Goal: Complete application form: Complete application form

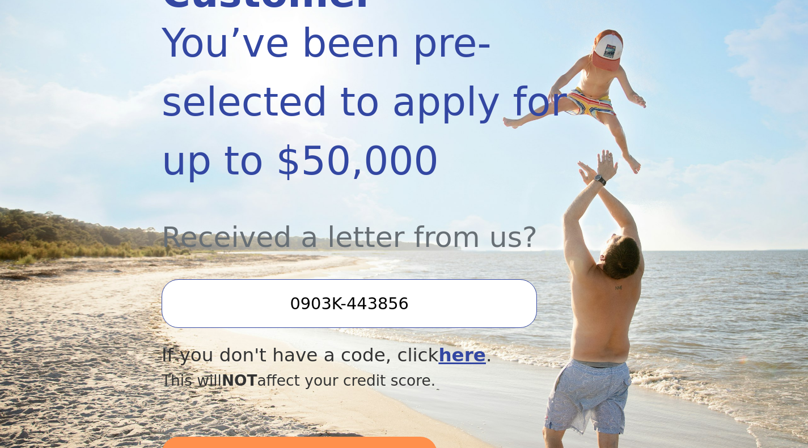
scroll to position [280, 0]
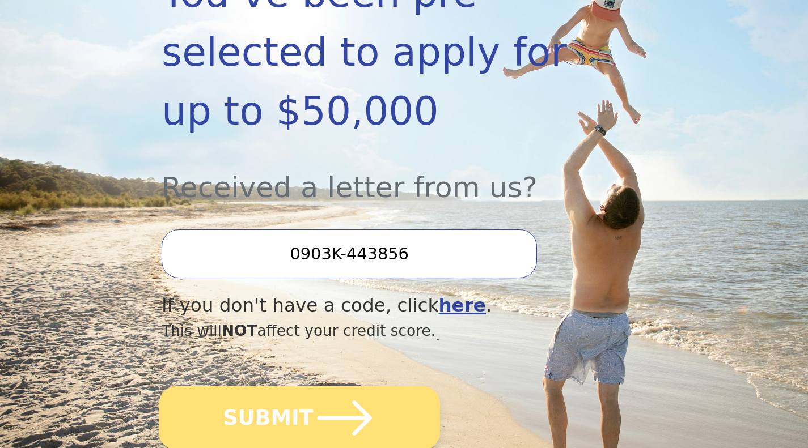
click at [371, 387] on button "SUBMIT" at bounding box center [299, 418] width 281 height 63
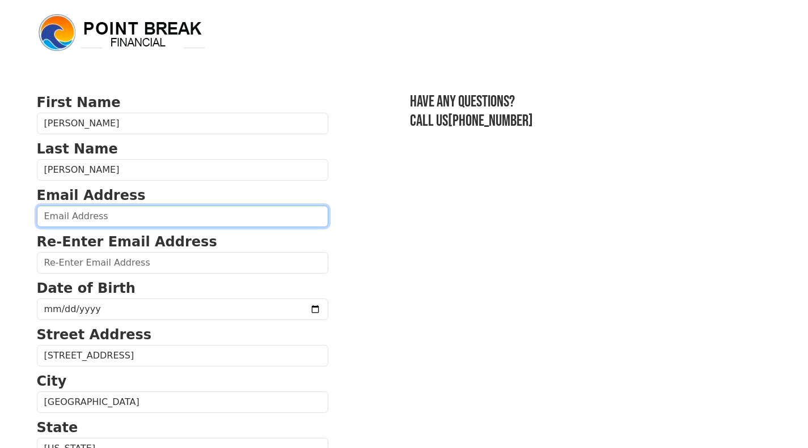
click at [91, 218] on input "email" at bounding box center [182, 217] width 291 height 22
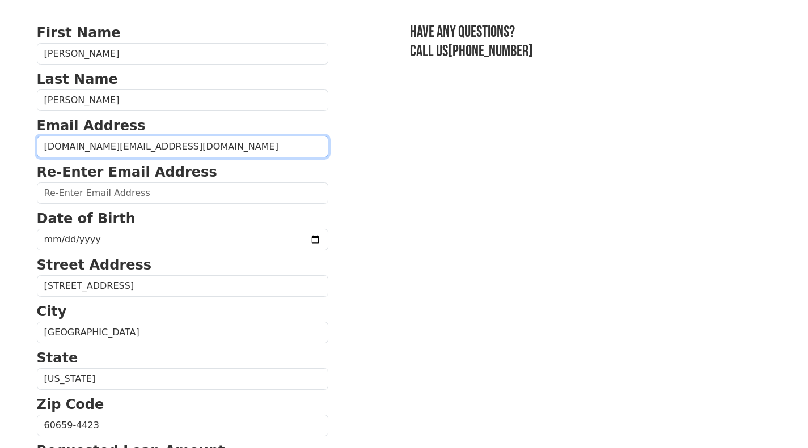
scroll to position [70, 0]
type input "fernandolovato.me@gmail.com"
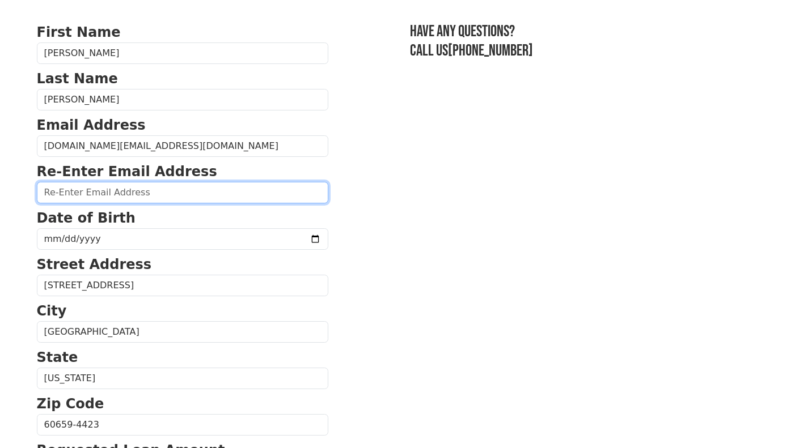
click at [66, 192] on input "email" at bounding box center [182, 193] width 291 height 22
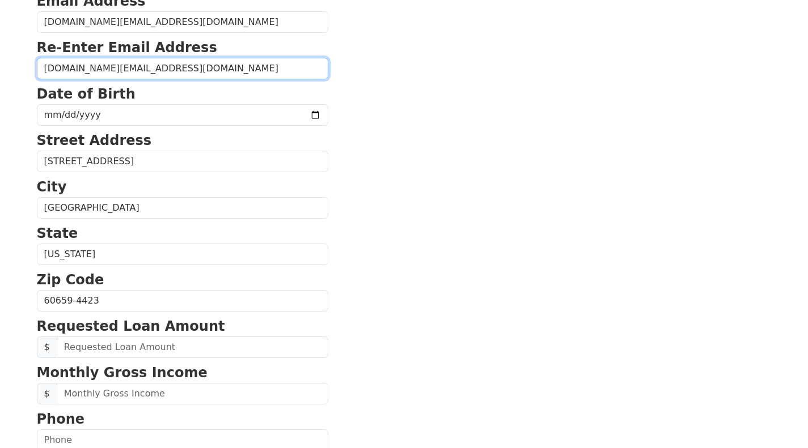
scroll to position [195, 0]
type input "fernandolovato.me@gmail.com"
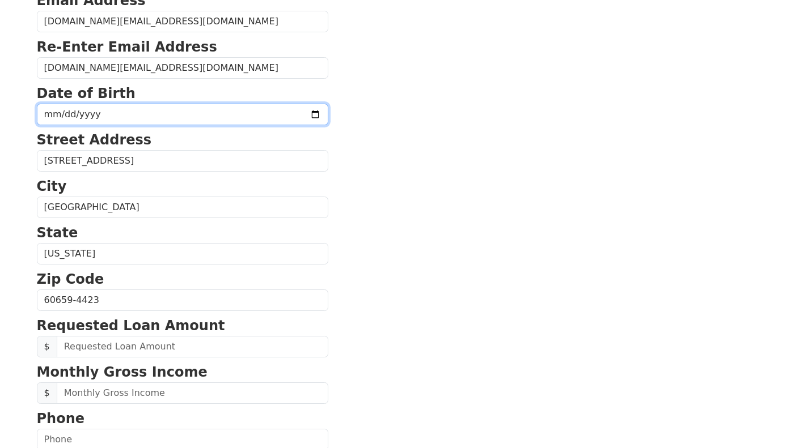
click at [66, 110] on input "date" at bounding box center [182, 115] width 291 height 22
click at [54, 115] on input "date" at bounding box center [182, 115] width 291 height 22
type input "1998-08-08"
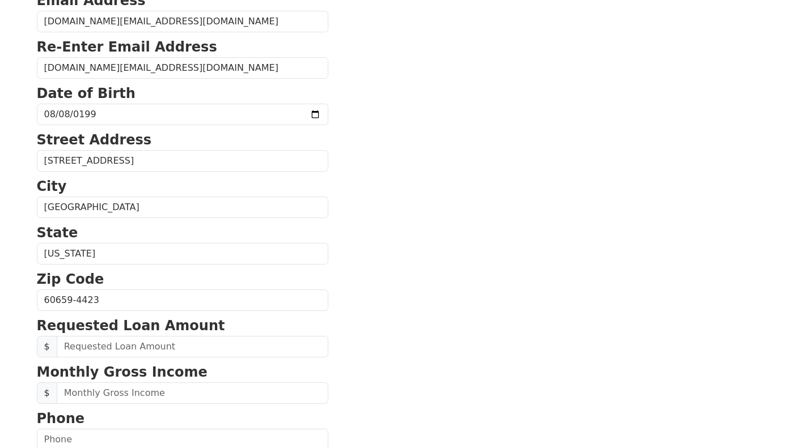
click at [424, 242] on section "First Name Fernando Last Name Ramos Lovato Email Address fernandolovato.me@gmai…" at bounding box center [404, 301] width 735 height 808
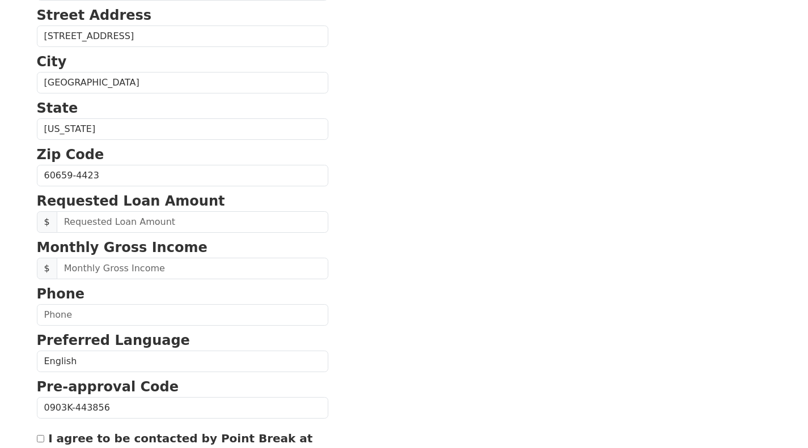
scroll to position [320, 0]
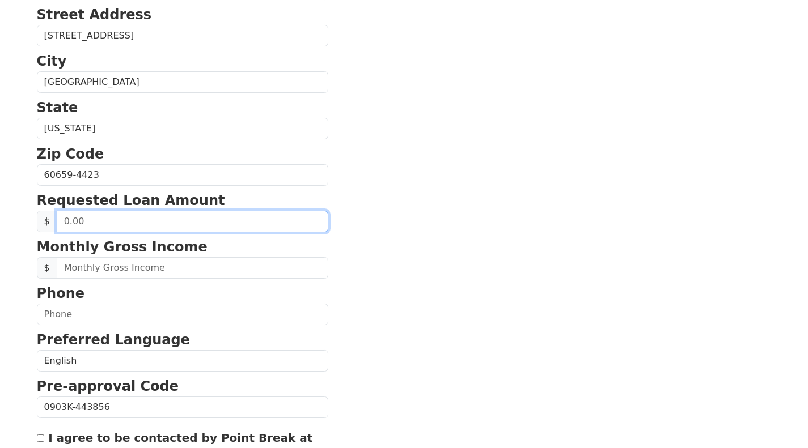
click at [126, 226] on input "text" at bounding box center [193, 222] width 272 height 22
type input "25,000.00"
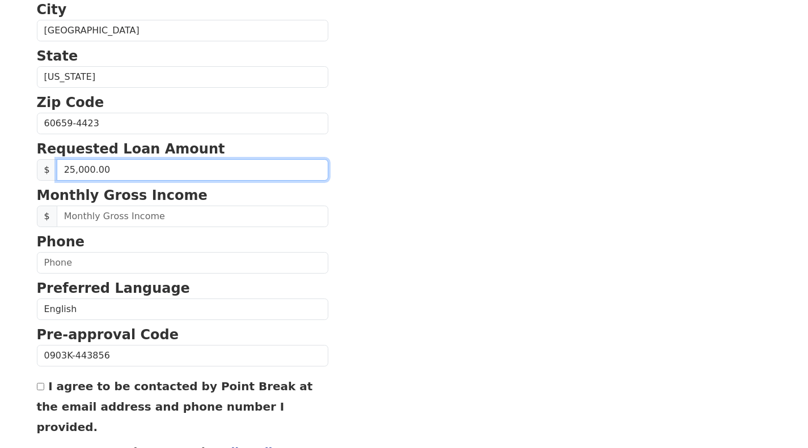
scroll to position [373, 0]
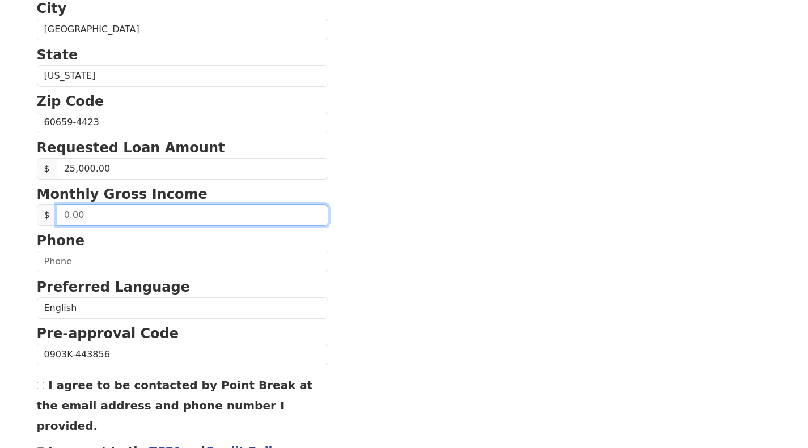
click at [99, 219] on input "text" at bounding box center [193, 216] width 272 height 22
type input "5,000.00"
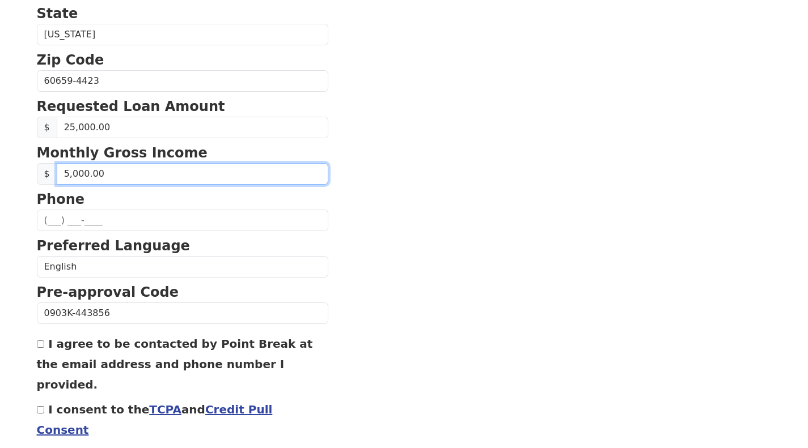
scroll to position [434, 0]
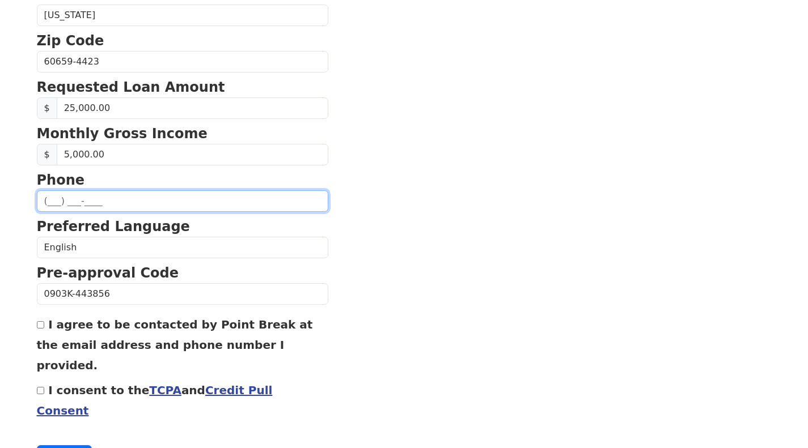
click at [62, 205] on input "text" at bounding box center [182, 201] width 291 height 22
type input "(312) 687-4979"
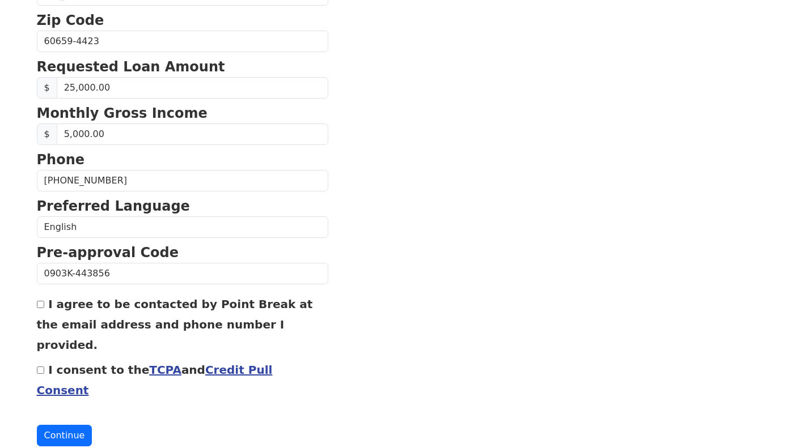
click at [40, 306] on input "I agree to be contacted by Point Break at the email address and phone number I …" at bounding box center [40, 304] width 7 height 7
checkbox input "true"
click at [39, 367] on input "I consent to the TCPA and Credit Pull Consent" at bounding box center [40, 370] width 7 height 7
checkbox input "true"
click at [64, 425] on button "Continue" at bounding box center [65, 436] width 56 height 22
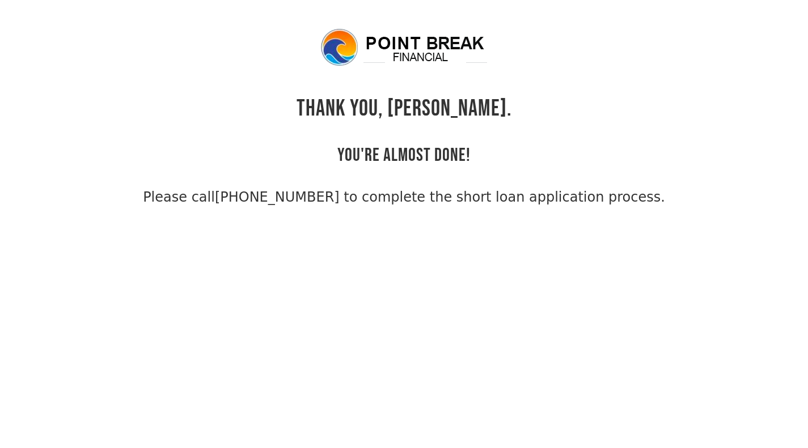
click at [464, 243] on body "THANK YOU, [PERSON_NAME]. YOU'RE ALMOST DONE! Please call [PHONE_NUMBER] to com…" at bounding box center [404, 251] width 808 height 448
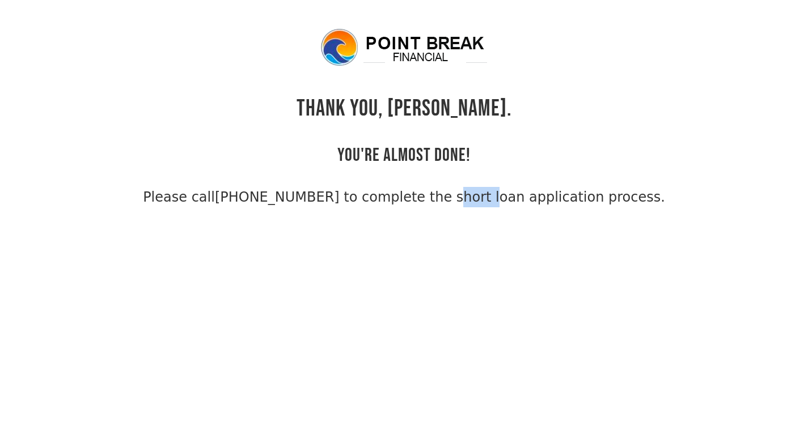
click at [464, 243] on body "THANK YOU, [PERSON_NAME]. YOU'RE ALMOST DONE! Please call [PHONE_NUMBER] to com…" at bounding box center [404, 251] width 808 height 448
